Goal: Transaction & Acquisition: Book appointment/travel/reservation

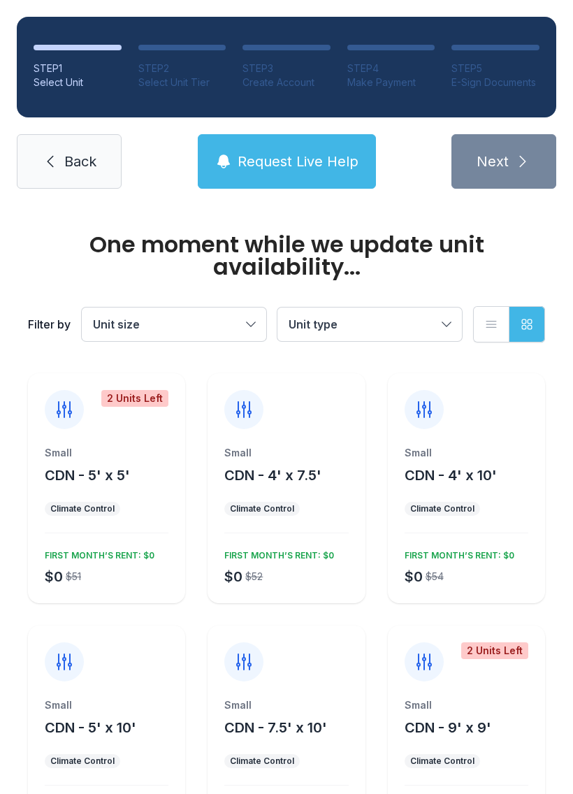
click at [197, 320] on span "Unit size" at bounding box center [167, 324] width 148 height 17
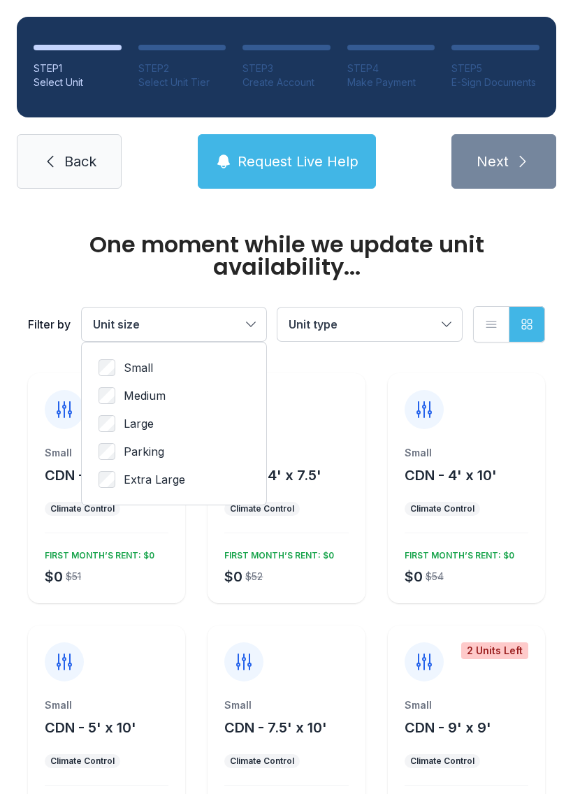
click at [136, 360] on span "Small" at bounding box center [138, 367] width 29 height 17
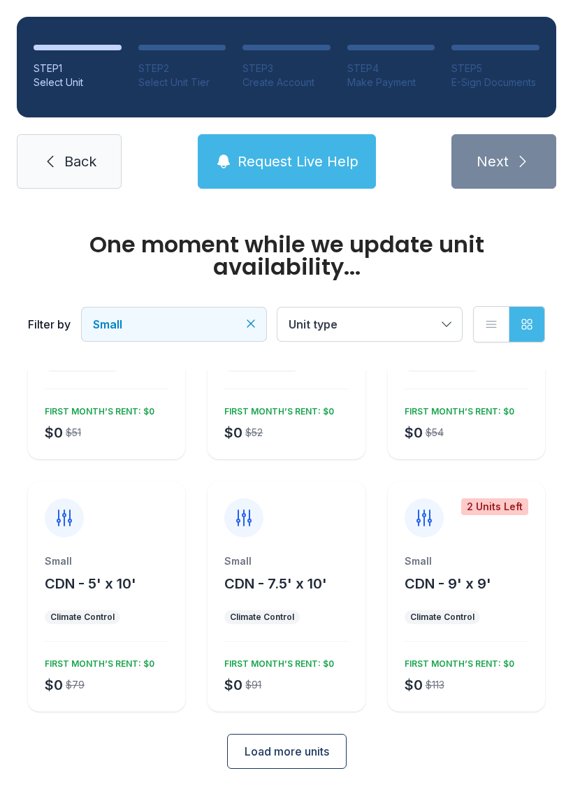
scroll to position [122, 0]
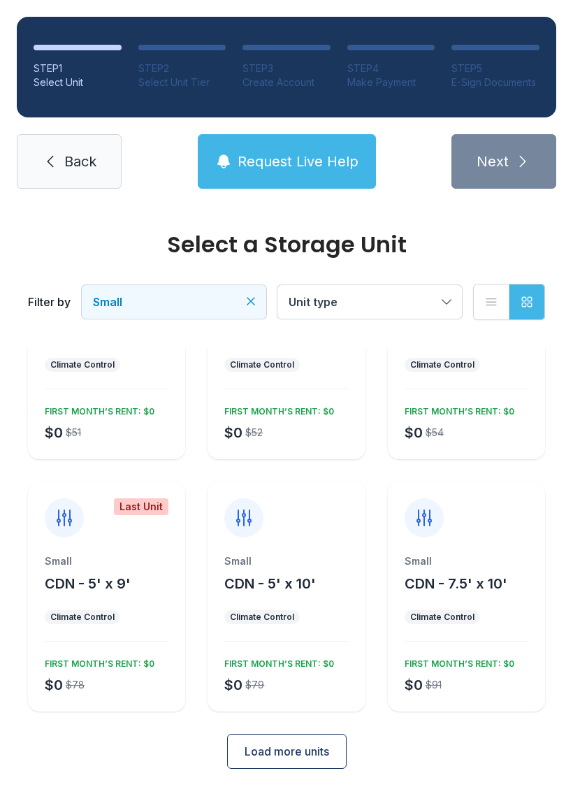
click at [479, 566] on div "Small" at bounding box center [466, 561] width 124 height 14
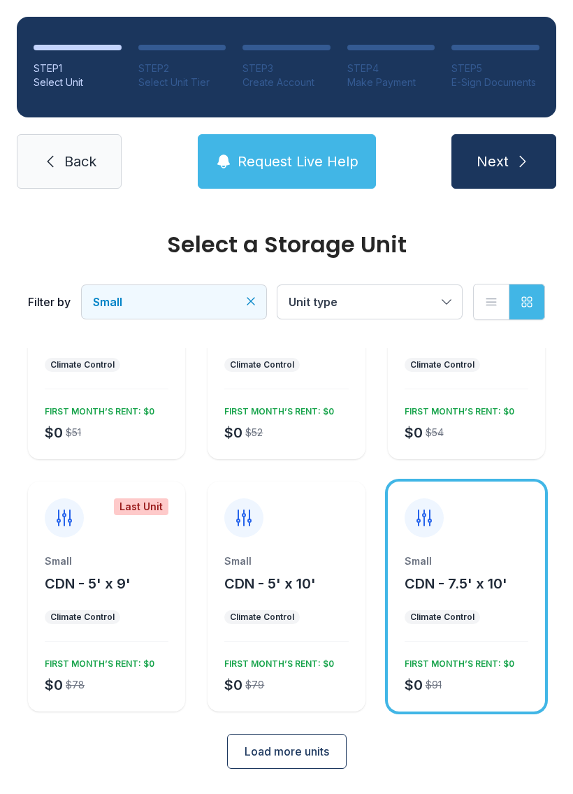
click at [511, 161] on button "Next" at bounding box center [503, 161] width 105 height 54
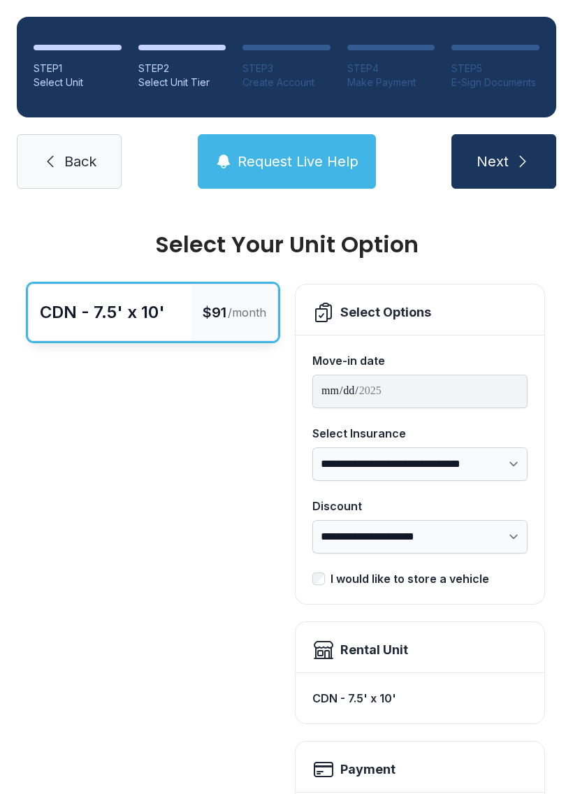
scroll to position [-8, 0]
click at [75, 168] on span "Back" at bounding box center [80, 162] width 32 height 20
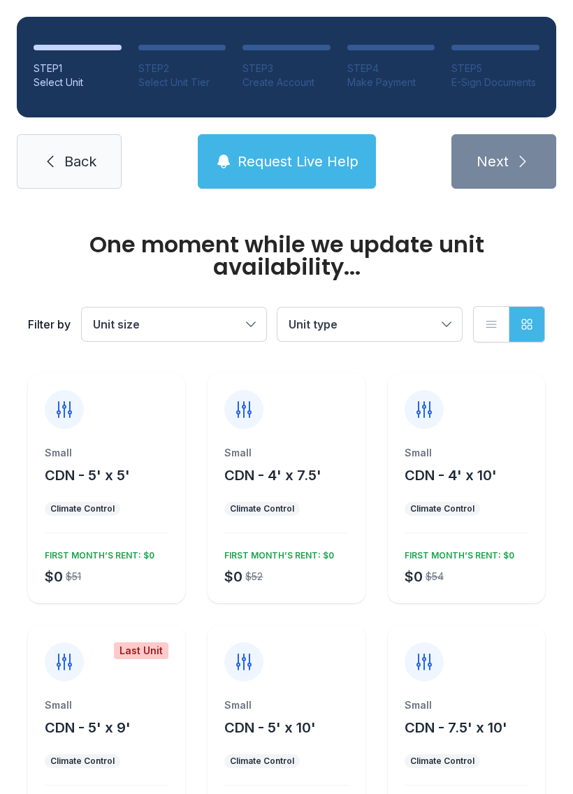
click at [80, 155] on span "Back" at bounding box center [80, 162] width 32 height 20
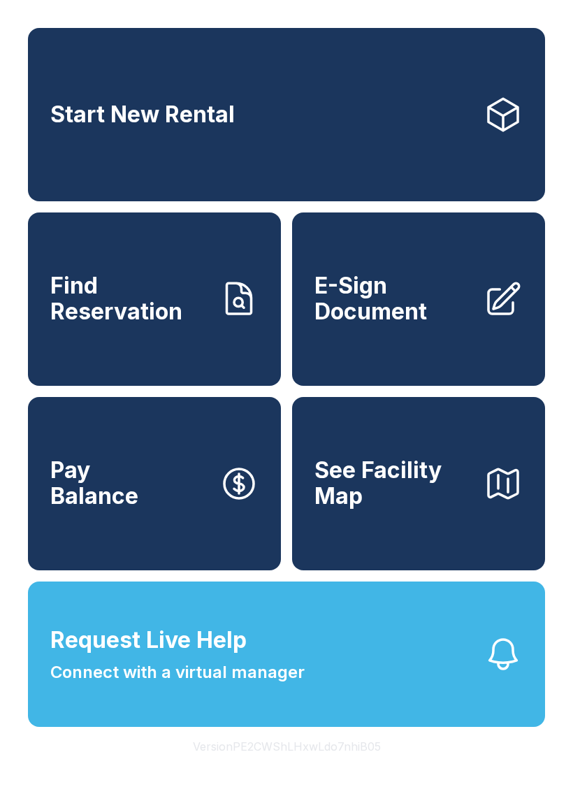
click at [151, 90] on link "Start New Rental" at bounding box center [286, 114] width 517 height 173
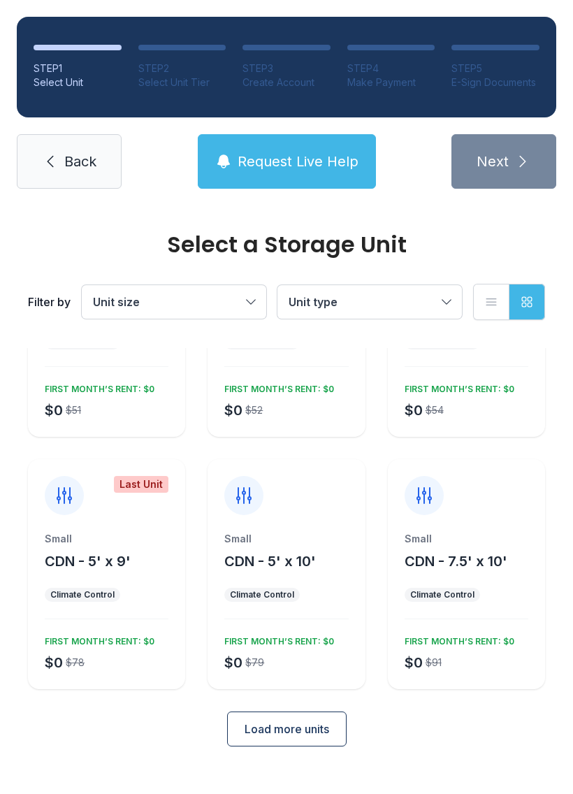
scroll to position [122, 0]
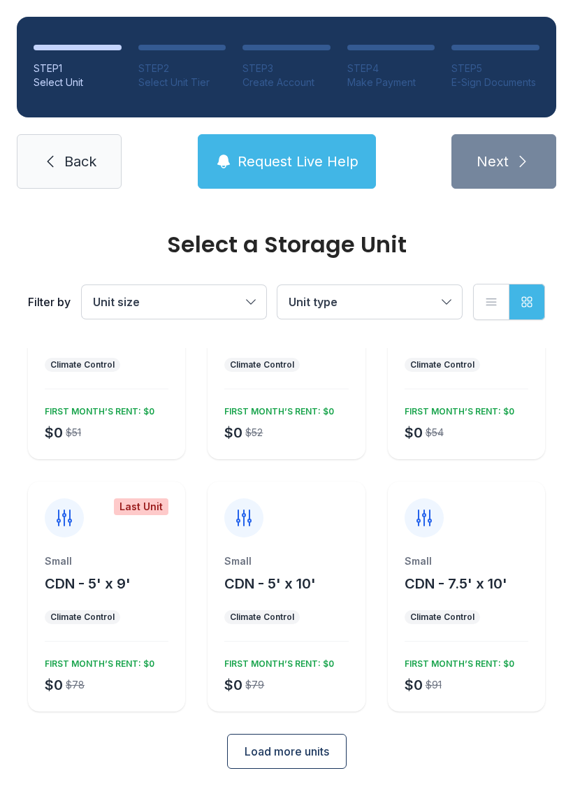
click at [130, 288] on button "Unit size" at bounding box center [174, 302] width 184 height 34
click at [256, 748] on span "Load more units" at bounding box center [286, 751] width 85 height 17
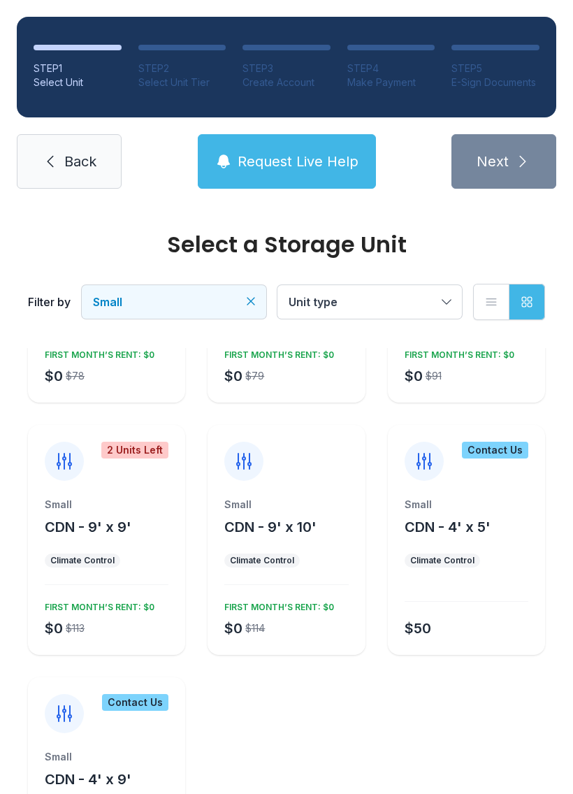
scroll to position [434, 0]
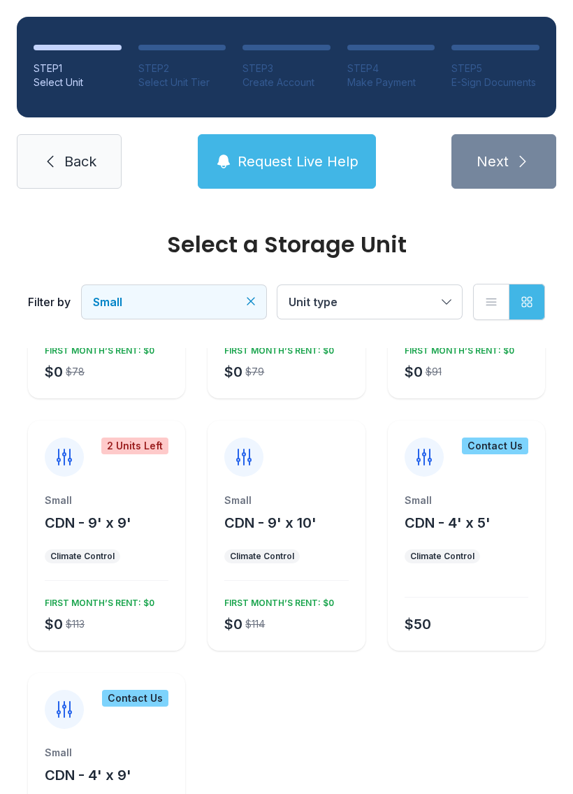
click at [256, 520] on span "CDN - 9' x 10'" at bounding box center [270, 522] width 92 height 17
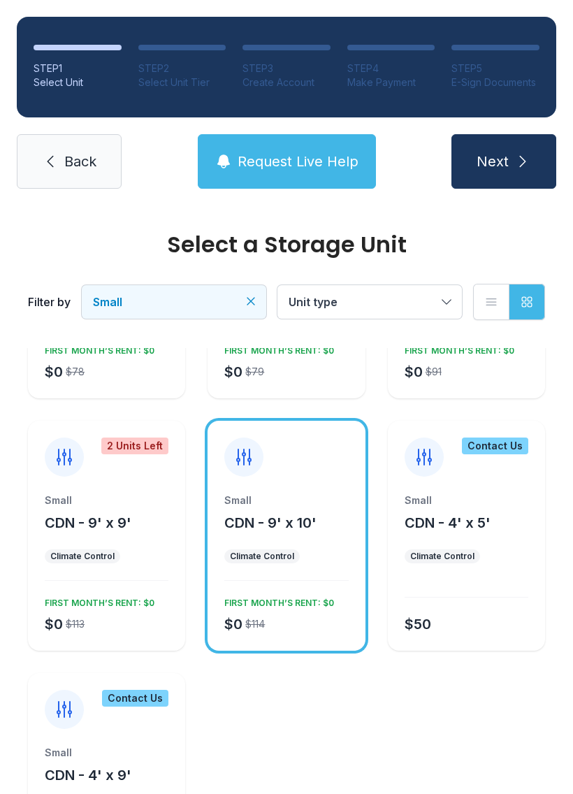
click at [492, 162] on span "Next" at bounding box center [492, 162] width 32 height 20
click at [59, 178] on link "Back" at bounding box center [69, 161] width 105 height 54
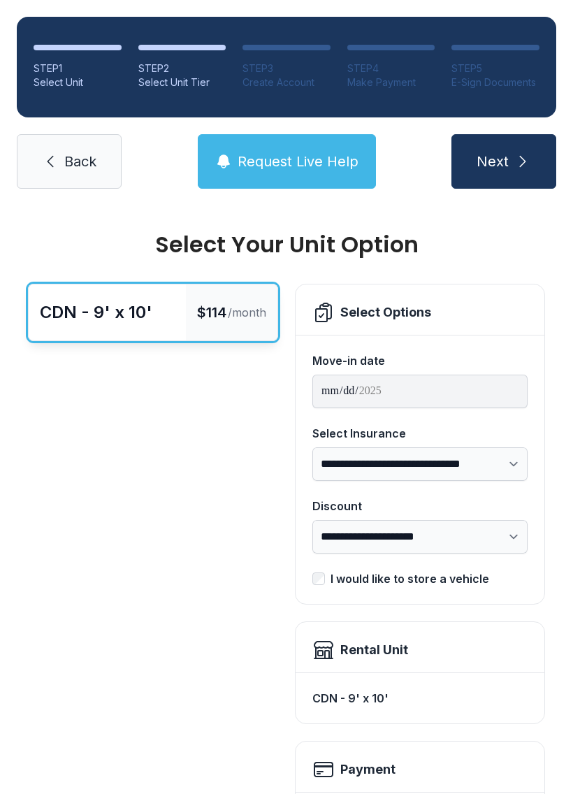
click at [88, 168] on span "Back" at bounding box center [80, 162] width 32 height 20
